Goal: Find specific page/section: Find specific page/section

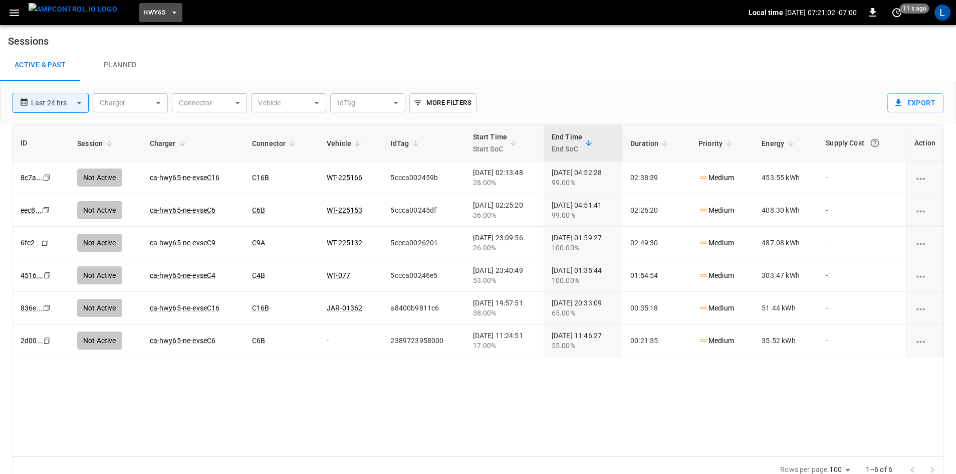
click at [145, 14] on span "HWY65" at bounding box center [154, 13] width 22 height 12
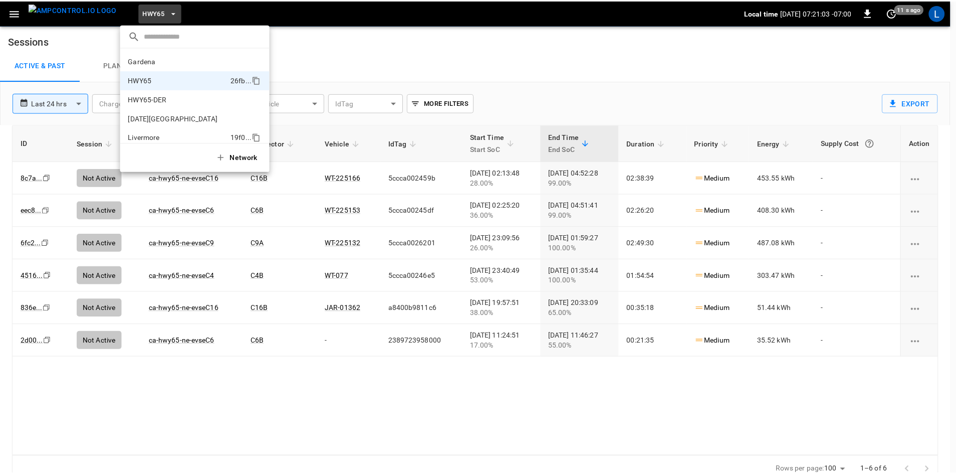
scroll to position [16, 0]
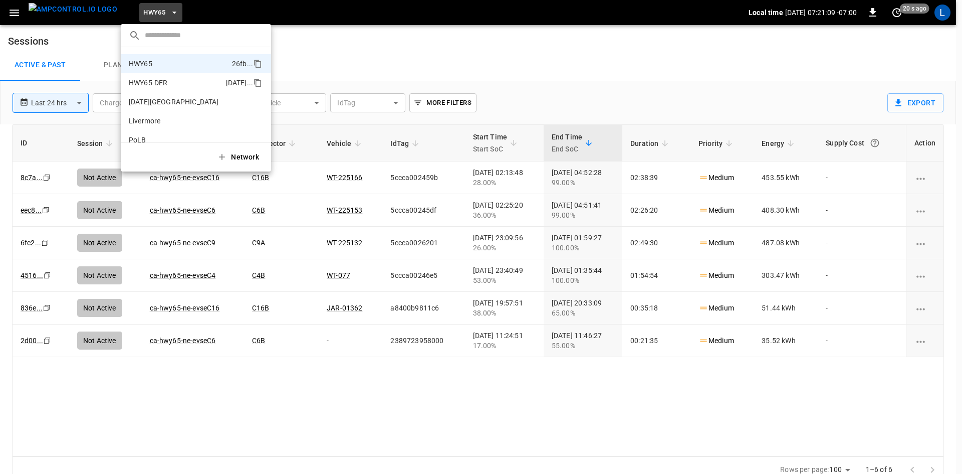
click at [164, 84] on p "HWY65-DER" at bounding box center [175, 83] width 93 height 10
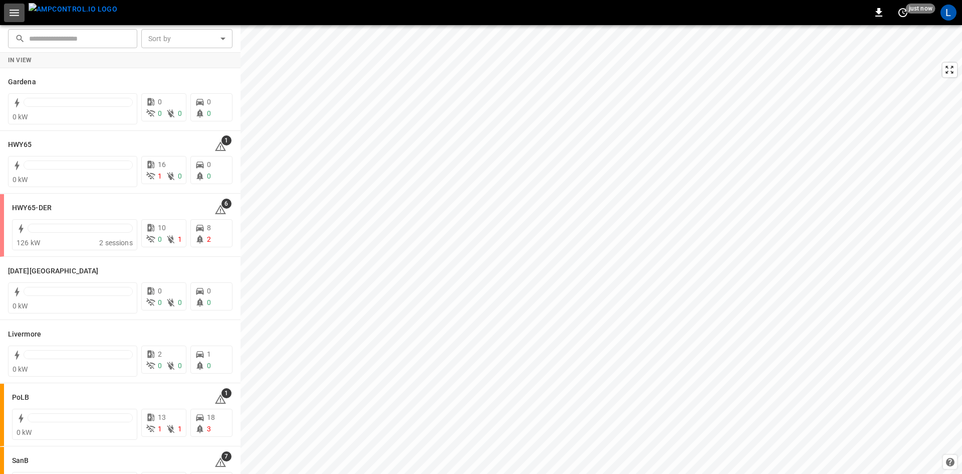
click at [17, 11] on icon "button" at bounding box center [14, 13] width 13 height 13
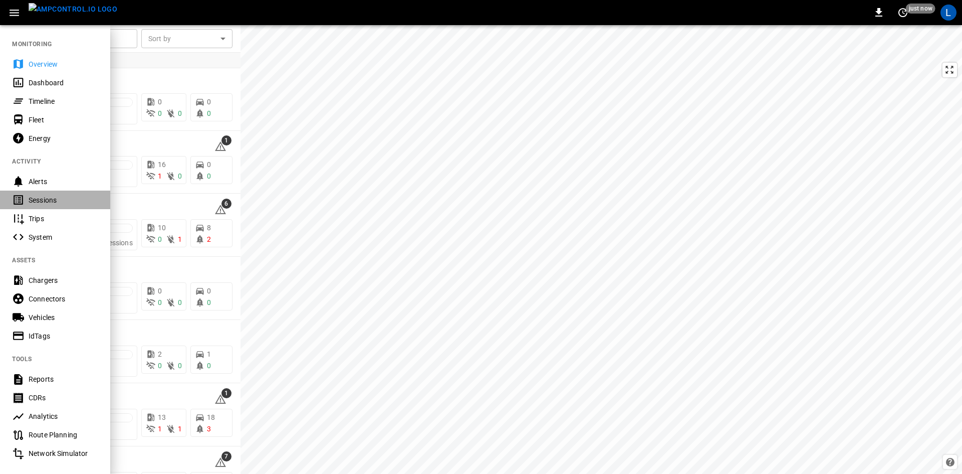
click at [51, 199] on div "Sessions" at bounding box center [64, 200] width 70 height 10
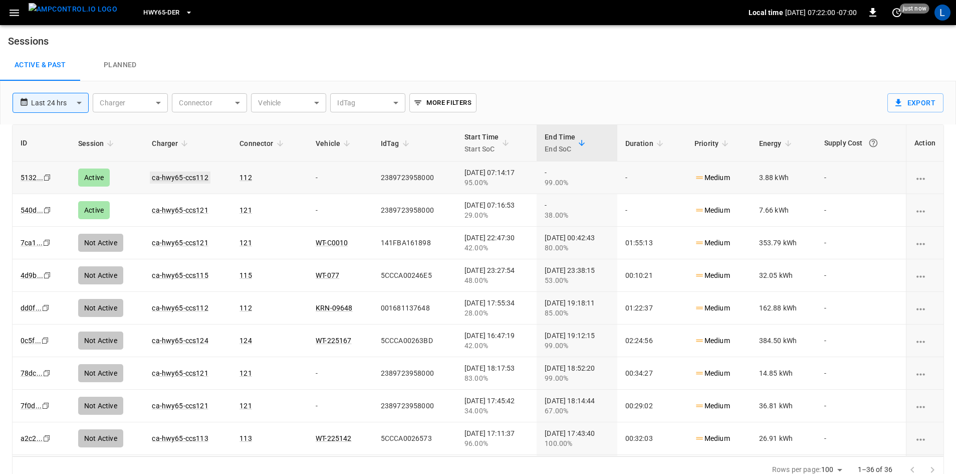
click at [193, 177] on link "ca-hwy65-ccs112" at bounding box center [180, 177] width 60 height 12
click at [186, 208] on link "ca-hwy65-ccs121" at bounding box center [180, 210] width 60 height 12
click at [191, 179] on link "ca-hwy65-ccs121" at bounding box center [180, 177] width 60 height 12
click at [191, 175] on link "ca-hwy65-ccs121" at bounding box center [180, 177] width 60 height 12
